Goal: Find specific page/section: Find specific page/section

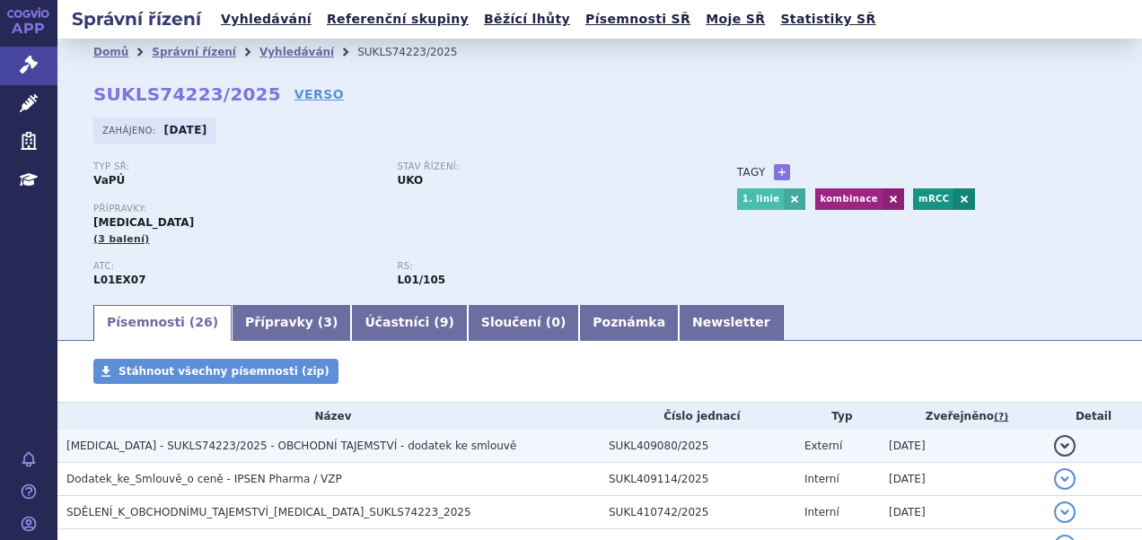
click at [285, 451] on span "CABOMETYX - SUKLS74223/2025 - OBCHODNÍ TAJEMSTVÍ - dodatek ke smlouvě" at bounding box center [291, 446] width 450 height 13
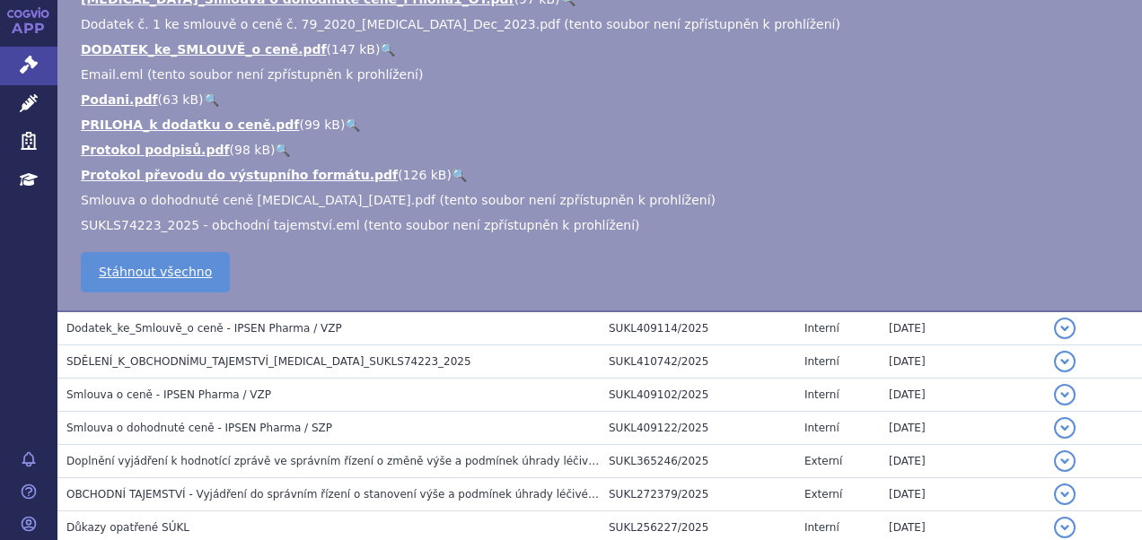
scroll to position [538, 0]
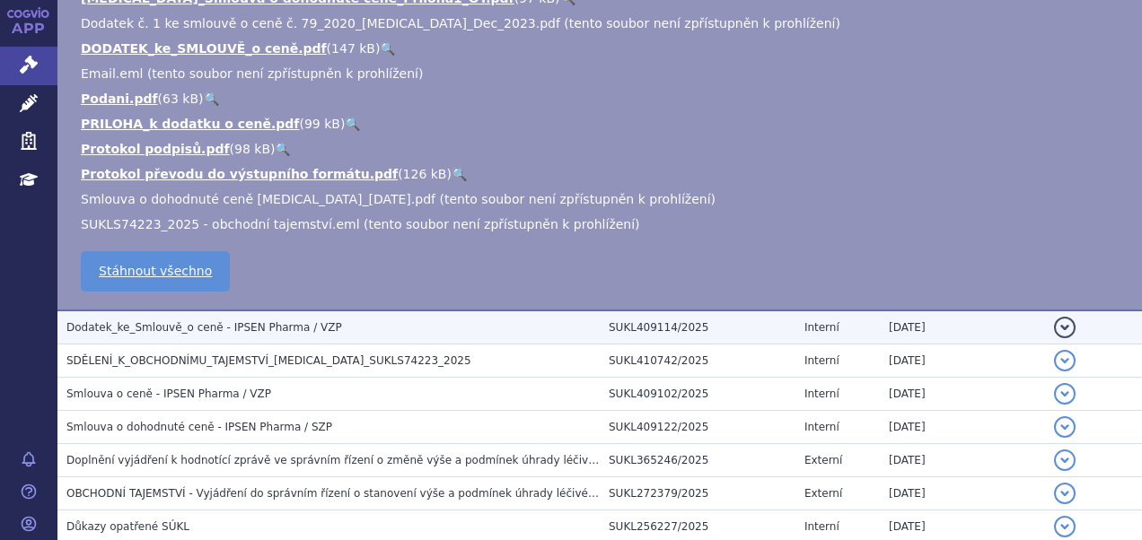
click at [248, 319] on h3 "Dodatek_ke_Smlouvě_o ceně - IPSEN Pharma / VZP" at bounding box center [332, 328] width 533 height 18
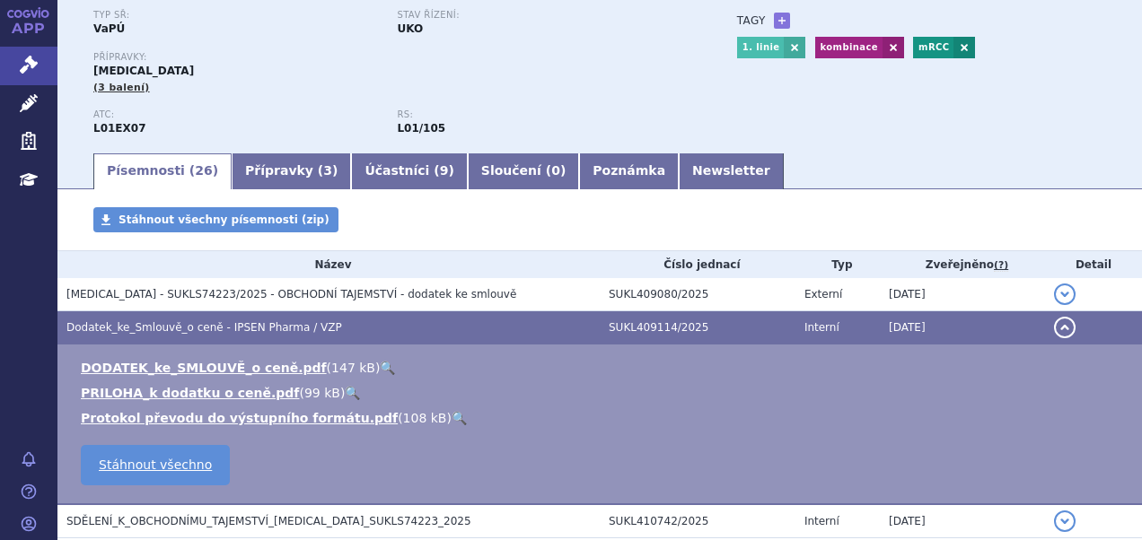
scroll to position [0, 0]
